Goal: Book appointment/travel/reservation

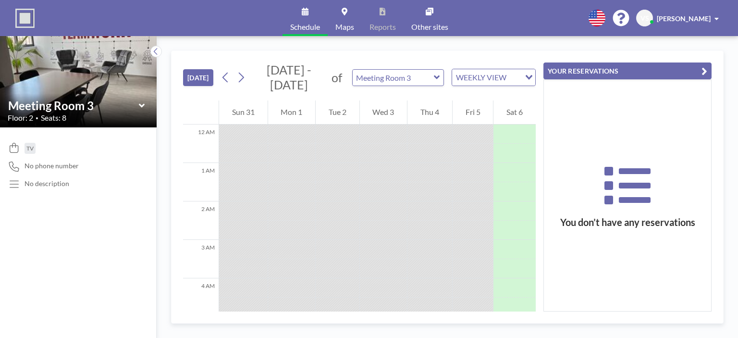
scroll to position [307, 0]
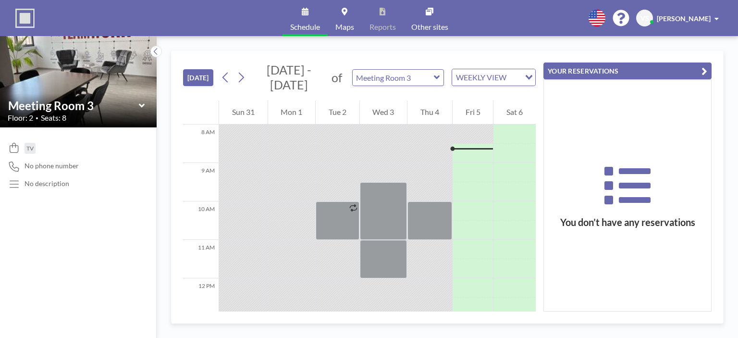
click at [123, 85] on img at bounding box center [78, 81] width 157 height 208
click at [463, 177] on div at bounding box center [472, 172] width 41 height 19
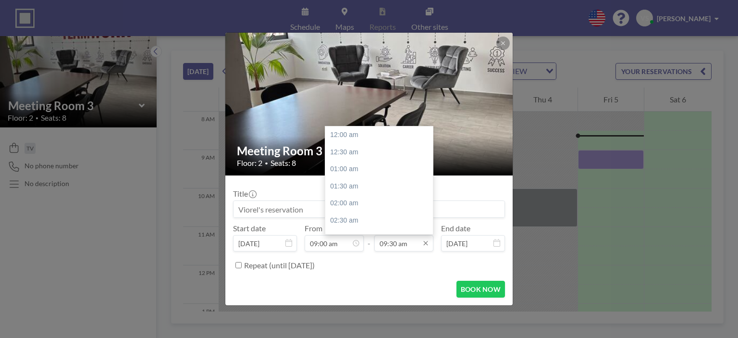
scroll to position [325, 0]
click at [367, 224] on div "12:00 pm" at bounding box center [381, 220] width 112 height 17
type input "12:00 pm"
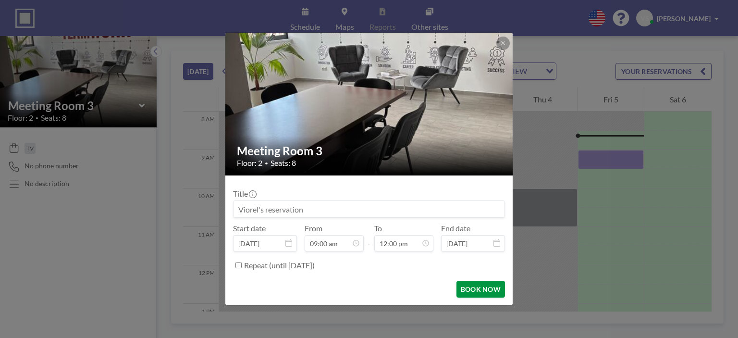
click at [473, 292] on button "BOOK NOW" at bounding box center [480, 288] width 49 height 17
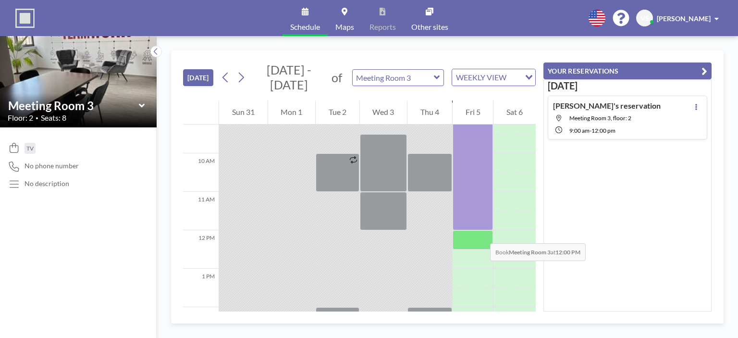
scroll to position [307, 0]
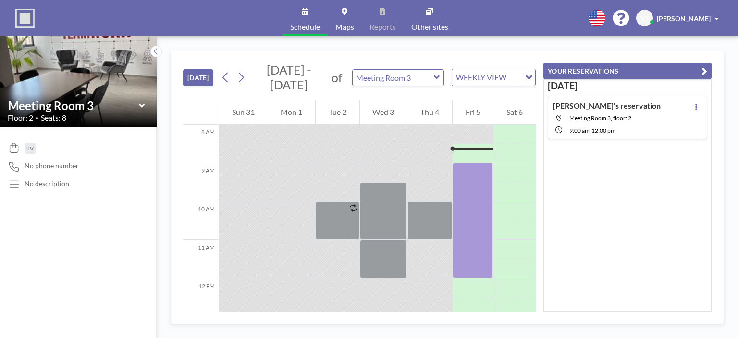
click at [144, 106] on icon at bounding box center [142, 106] width 6 height 10
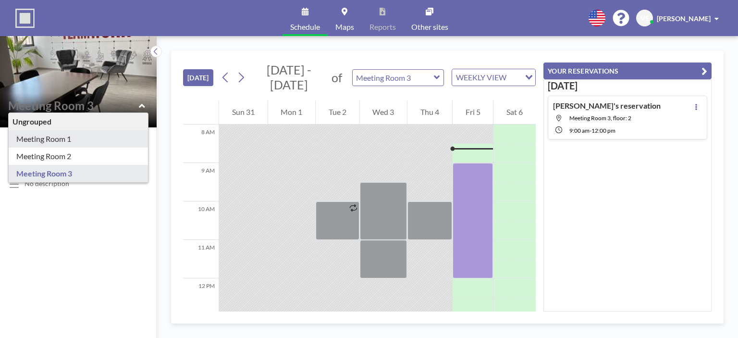
type input "Meeting Room 1"
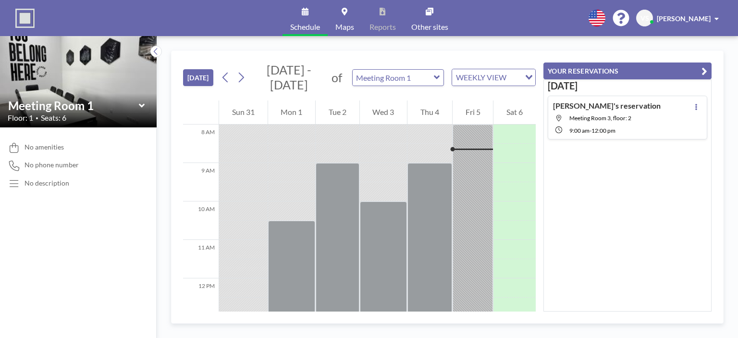
click at [145, 104] on div "Meeting Room 1" at bounding box center [78, 105] width 141 height 15
click at [141, 107] on icon at bounding box center [142, 106] width 6 height 10
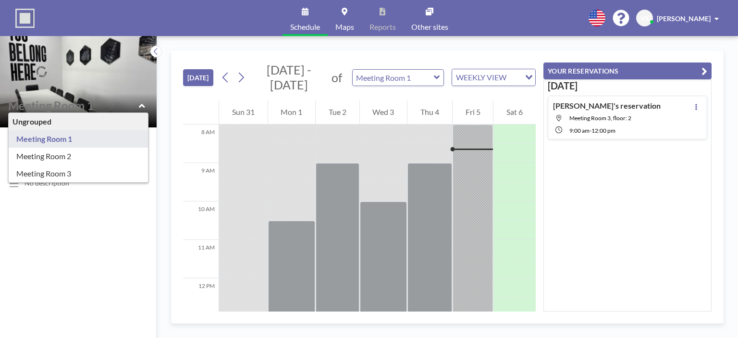
click at [141, 102] on icon at bounding box center [142, 106] width 6 height 10
type input "Meeting Room 1"
click at [138, 108] on div "Ungrouped Meeting Room 1 Meeting Room 2 Meeting Room 3" at bounding box center [78, 105] width 141 height 15
type input "Meeting Room 2"
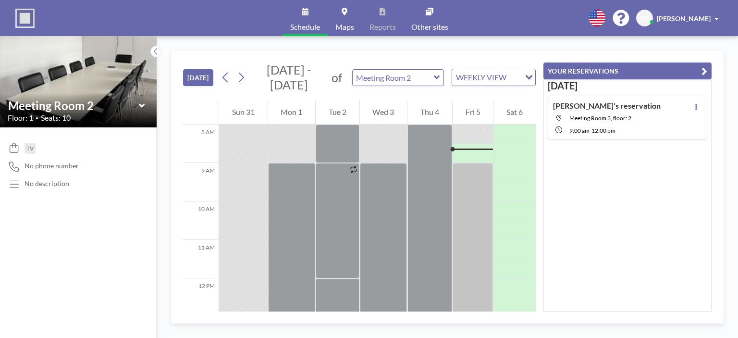
click at [142, 104] on icon at bounding box center [142, 106] width 6 height 10
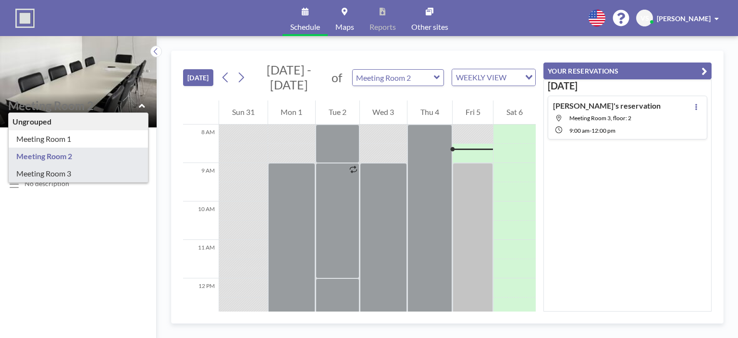
type input "Meeting Room 3"
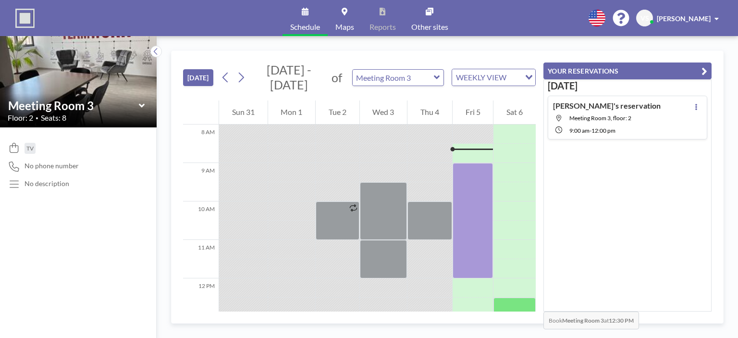
scroll to position [327, 0]
